Goal: Check status: Check status

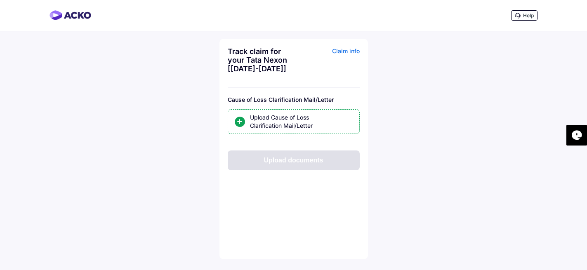
click at [237, 59] on div "Track claim for your Tata Nexon [[DATE]-[DATE]]" at bounding box center [260, 60] width 64 height 26
copy div "Track claim for your Tata Nexon [[DATE]-[DATE]]"
click at [237, 59] on div "Track claim for your Tata Nexon [[DATE]-[DATE]]" at bounding box center [260, 60] width 64 height 26
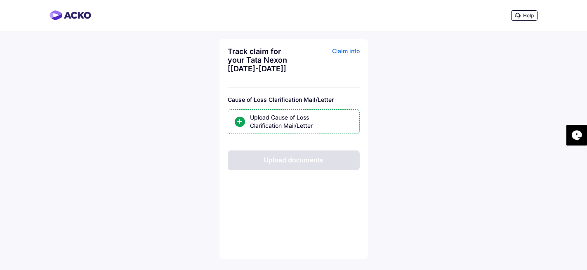
click at [237, 59] on div "Track claim for your Tata Nexon [[DATE]-[DATE]]" at bounding box center [260, 60] width 64 height 26
click at [261, 100] on div "Cause of Loss Clarification Mail/Letter" at bounding box center [294, 99] width 132 height 7
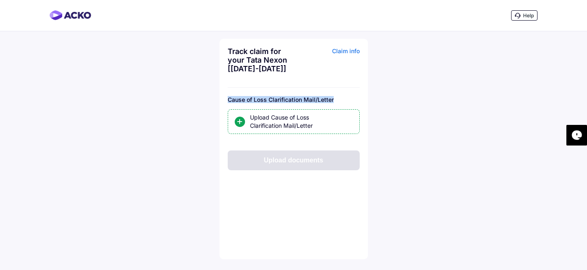
click at [279, 99] on div "Cause of Loss Clarification Mail/Letter" at bounding box center [294, 99] width 132 height 7
click at [286, 102] on div "Cause of Loss Clarification Mail/Letter" at bounding box center [294, 99] width 132 height 7
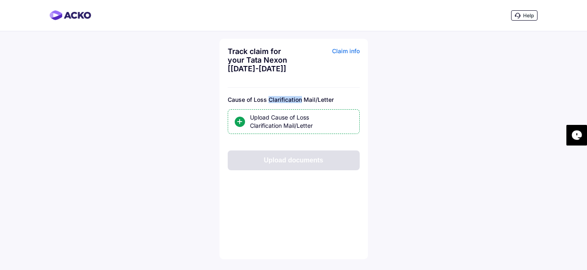
click at [286, 102] on div "Cause of Loss Clarification Mail/Letter" at bounding box center [294, 99] width 132 height 7
click at [277, 102] on div "Cause of Loss Clarification Mail/Letter" at bounding box center [294, 99] width 132 height 7
click at [250, 57] on div "Track claim for your Tata Nexon [[DATE]-[DATE]]" at bounding box center [260, 60] width 64 height 26
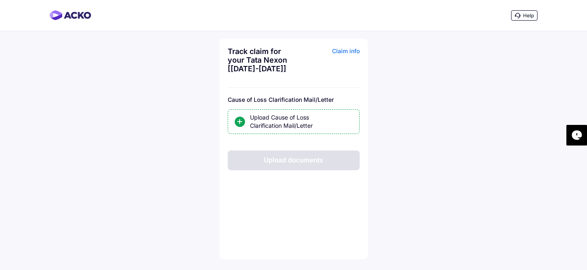
click at [250, 57] on div "Track claim for your Tata Nexon [[DATE]-[DATE]]" at bounding box center [260, 60] width 64 height 26
copy div "Track claim for your Tata Nexon [[DATE]-[DATE]]"
click at [248, 57] on div "Track claim for your Tata Nexon [[DATE]-[DATE]]" at bounding box center [260, 60] width 64 height 26
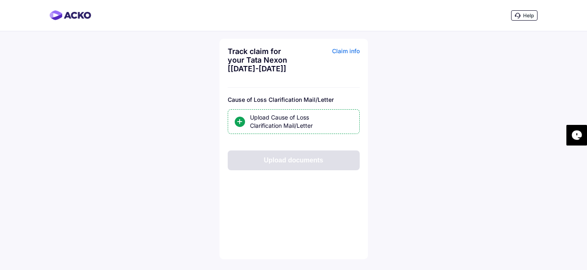
click at [248, 57] on div "Track claim for your Tata Nexon [[DATE]-[DATE]]" at bounding box center [260, 60] width 64 height 26
click at [257, 68] on div "Track claim for your Tata Nexon [[DATE]-[DATE]]" at bounding box center [260, 60] width 64 height 26
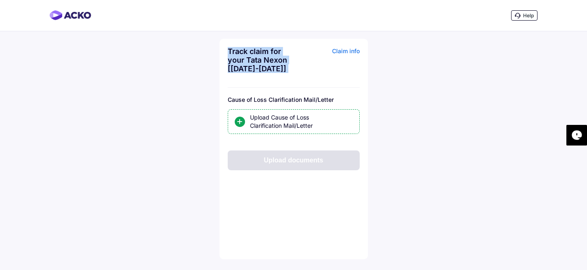
click at [288, 103] on div "Cause of Loss Clarification Mail/Letter" at bounding box center [294, 99] width 132 height 7
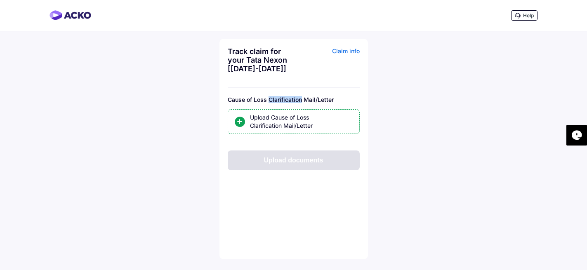
click at [288, 103] on div "Cause of Loss Clarification Mail/Letter" at bounding box center [294, 99] width 132 height 7
copy div "Cause of Loss Clarification Mail/Letter"
click at [288, 103] on div "Cause of Loss Clarification Mail/Letter" at bounding box center [294, 99] width 132 height 7
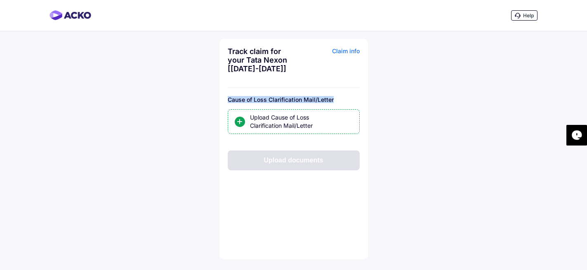
click at [264, 103] on div "Cause of Loss Clarification Mail/Letter" at bounding box center [294, 99] width 132 height 7
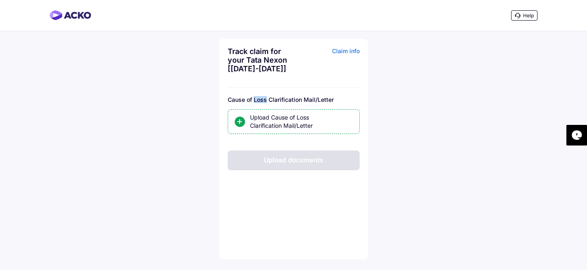
click at [264, 103] on div "Cause of Loss Clarification Mail/Letter" at bounding box center [294, 99] width 132 height 7
click at [458, 128] on div "Help Track claim for your Tata Nexon [[DATE]-[DATE]] Claim info Cause of Loss C…" at bounding box center [293, 135] width 587 height 270
